Goal: Task Accomplishment & Management: Use online tool/utility

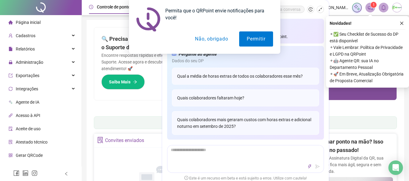
click at [214, 40] on button "Não, obrigado" at bounding box center [211, 38] width 48 height 15
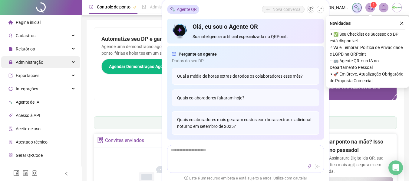
click at [41, 67] on span "Administração" at bounding box center [25, 62] width 35 height 12
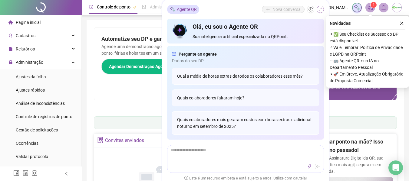
click at [322, 9] on icon "shrink" at bounding box center [320, 9] width 4 height 4
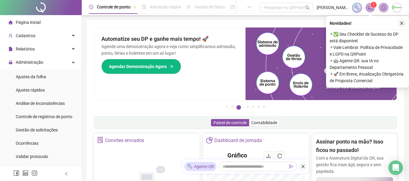
click at [403, 22] on icon "close" at bounding box center [402, 23] width 4 height 4
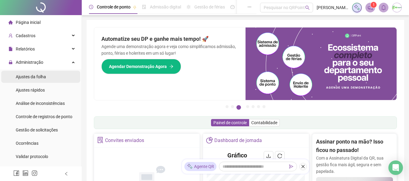
click at [44, 76] on span "Ajustes da folha" at bounding box center [31, 76] width 30 height 5
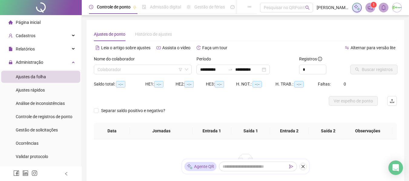
type input "**********"
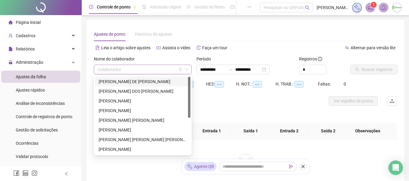
click at [184, 67] on span at bounding box center [142, 69] width 90 height 9
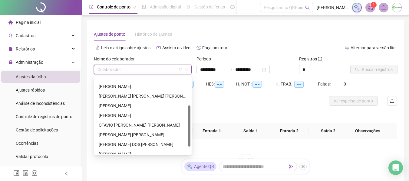
scroll to position [68, 0]
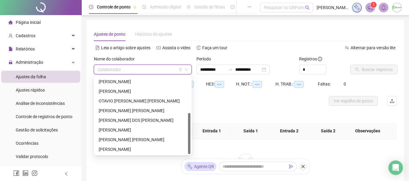
drag, startPoint x: 189, startPoint y: 100, endPoint x: 186, endPoint y: 145, distance: 44.6
click at [186, 145] on div "[PERSON_NAME] [PERSON_NAME] [PERSON_NAME] LIMA [PERSON_NAME] [PERSON_NAME] VINI…" at bounding box center [142, 115] width 95 height 77
click at [120, 111] on div "[PERSON_NAME] [PERSON_NAME]" at bounding box center [143, 110] width 88 height 7
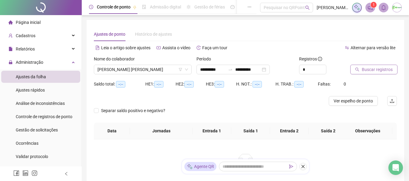
click at [385, 67] on span "Buscar registros" at bounding box center [377, 69] width 31 height 7
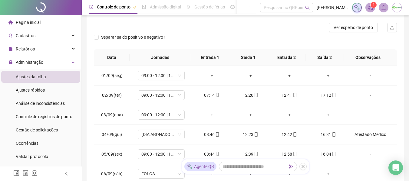
scroll to position [75, 0]
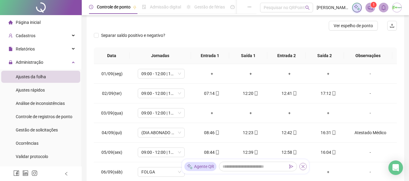
click at [304, 166] on icon "close" at bounding box center [303, 167] width 4 height 4
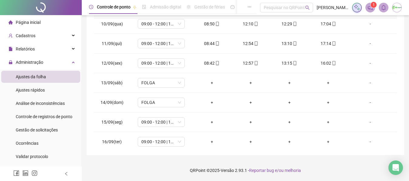
scroll to position [186, 0]
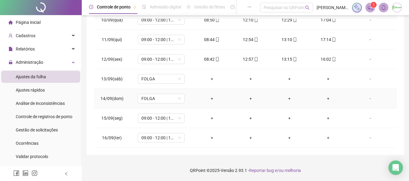
drag, startPoint x: 303, startPoint y: 93, endPoint x: 358, endPoint y: 86, distance: 56.2
click at [358, 86] on td "-" at bounding box center [371, 79] width 49 height 20
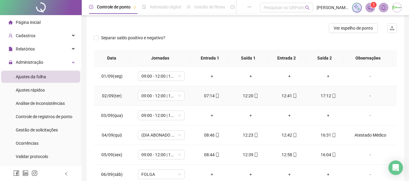
scroll to position [73, 0]
